Goal: Check status: Check status

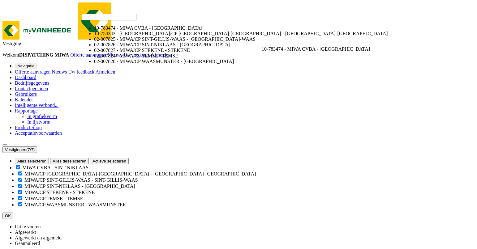
click at [262, 46] on span "10-783474 - MIWA CVBA - [GEOGRAPHIC_DATA]" at bounding box center [316, 48] width 108 height 5
select select "27802"
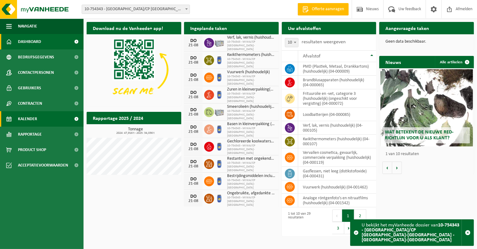
click at [45, 118] on link "Kalender" at bounding box center [42, 118] width 84 height 15
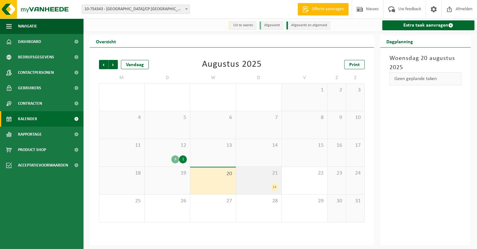
click at [258, 189] on div "14" at bounding box center [258, 187] width 39 height 8
